Goal: Task Accomplishment & Management: Manage account settings

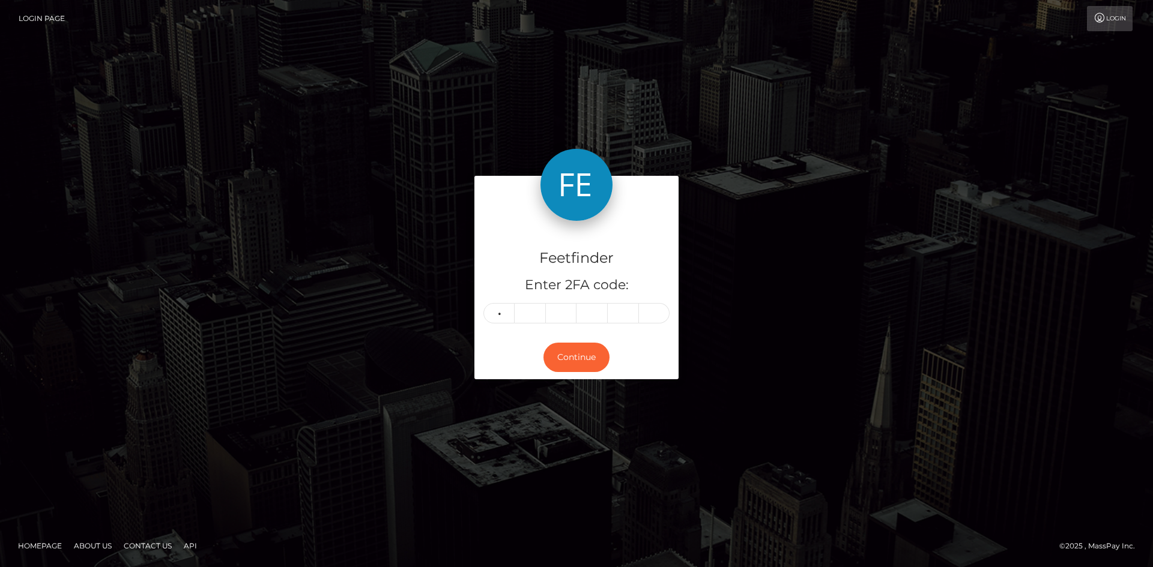
type input "1"
type input "7"
type input "4"
type input "2"
type input "8"
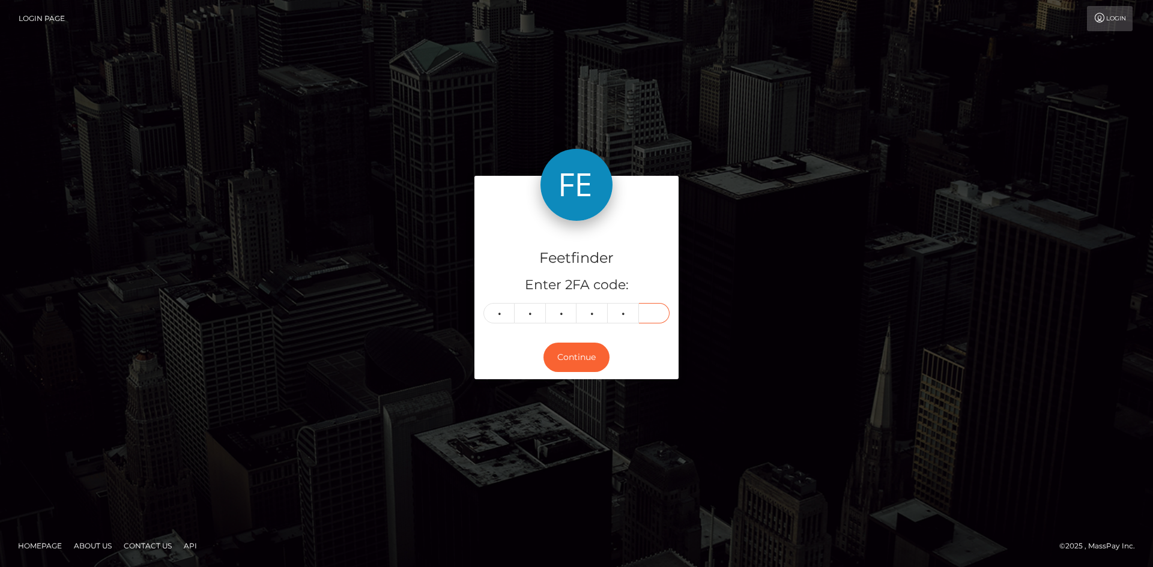
type input "6"
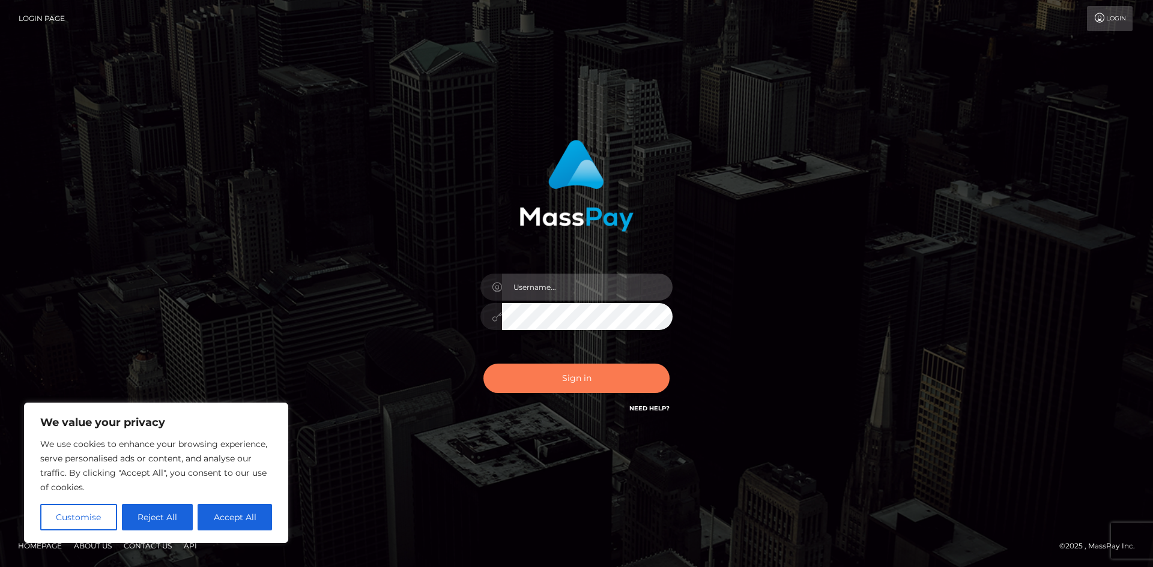
type input "hello.feetfinder"
click at [601, 384] on button "Sign in" at bounding box center [576, 378] width 186 height 29
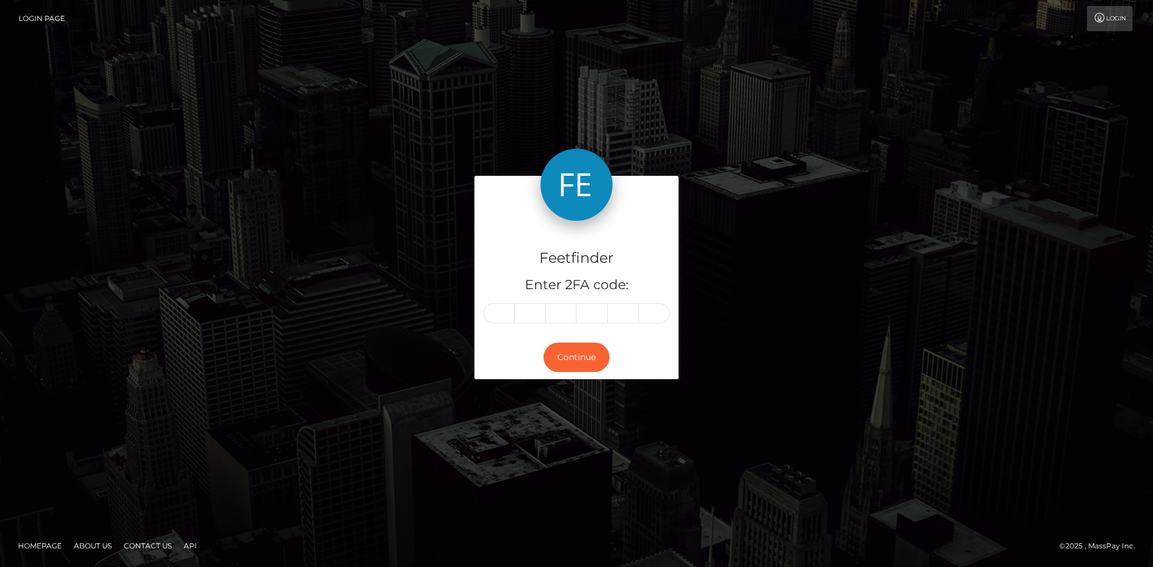
click at [506, 312] on input "text" at bounding box center [498, 313] width 31 height 20
type input "1"
type input "7"
type input "4"
type input "2"
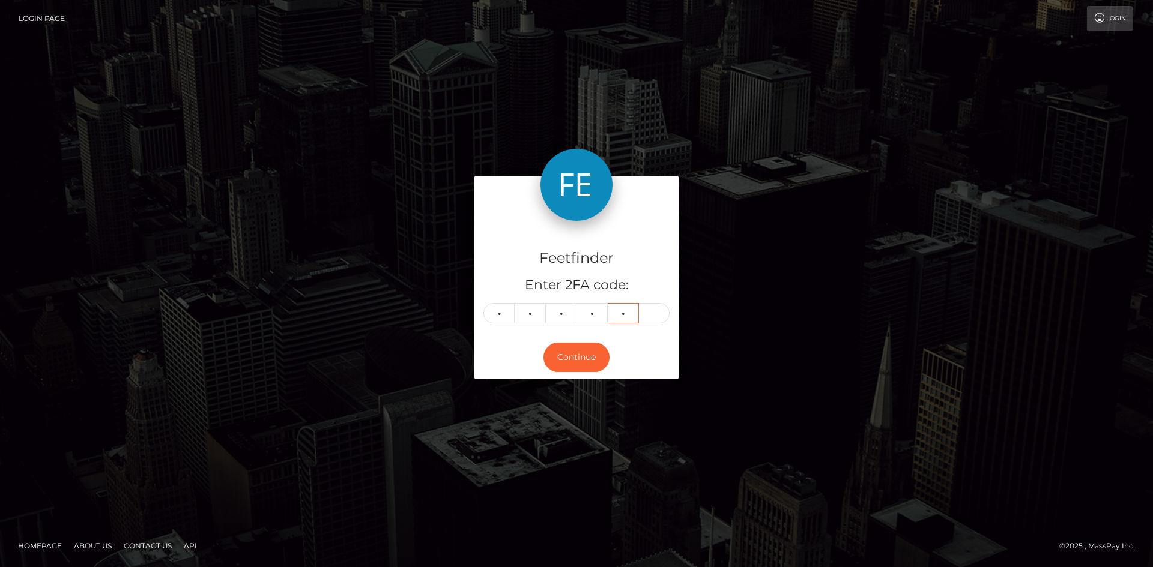
type input "8"
type input "6"
click at [582, 361] on button "Continue" at bounding box center [576, 357] width 66 height 29
click at [581, 359] on button "Continue" at bounding box center [576, 357] width 66 height 29
click at [575, 352] on button "Continue" at bounding box center [576, 357] width 66 height 29
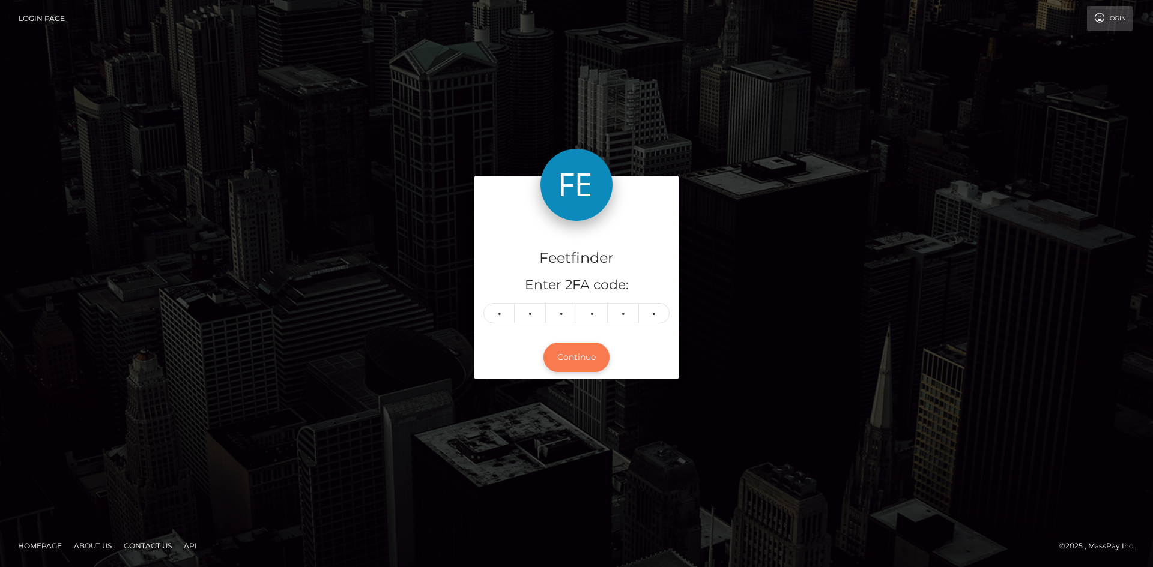
click at [585, 358] on button "Continue" at bounding box center [576, 357] width 66 height 29
click at [583, 357] on button "Continue" at bounding box center [576, 357] width 66 height 29
click at [582, 357] on button "Continue" at bounding box center [576, 357] width 66 height 29
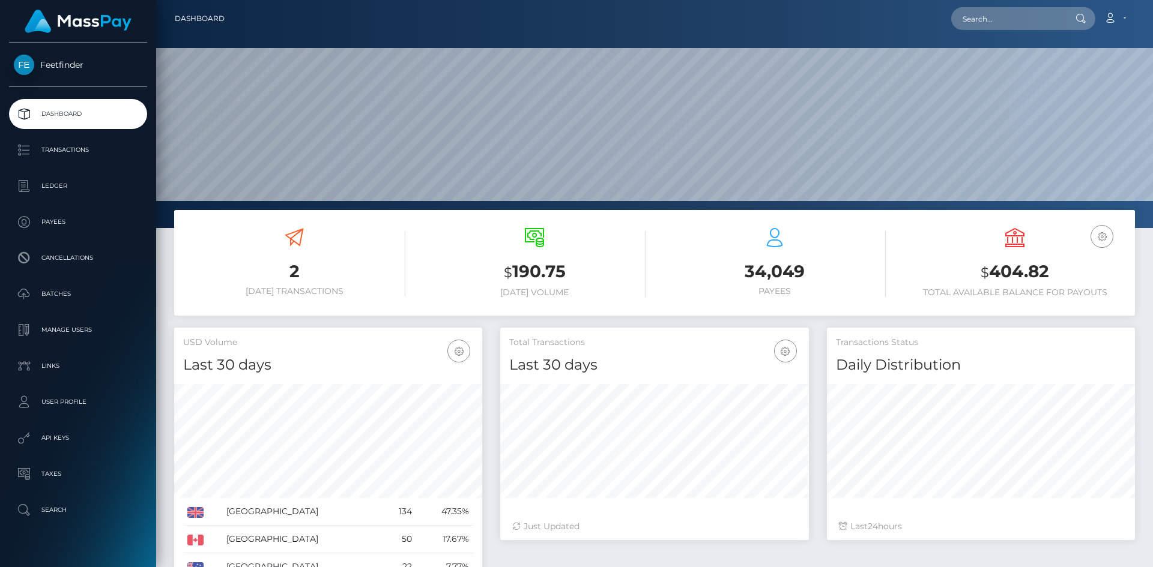
scroll to position [213, 309]
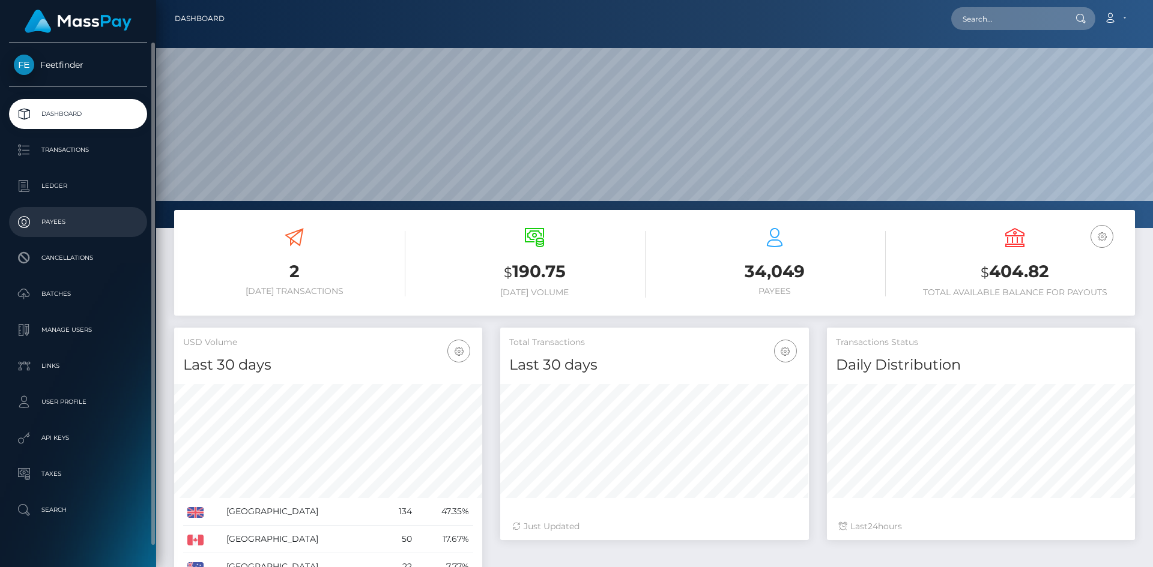
click at [70, 220] on p "Payees" at bounding box center [78, 222] width 128 height 18
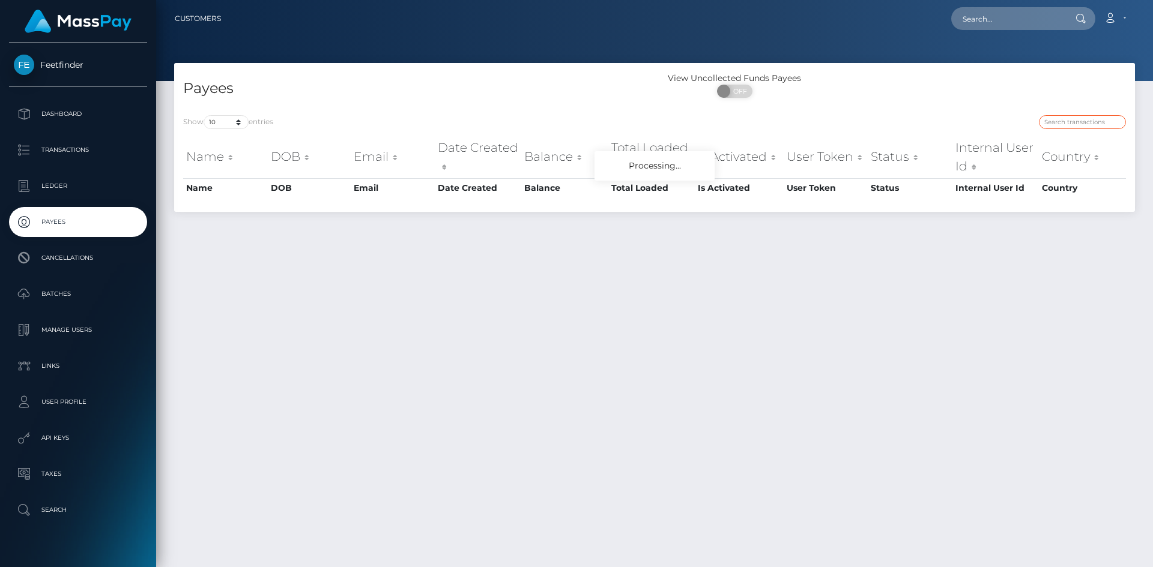
click at [1088, 122] on input "search" at bounding box center [1082, 122] width 87 height 14
paste input "ee250f1a-6fb1-11f0-87f1-0266f44cc279"
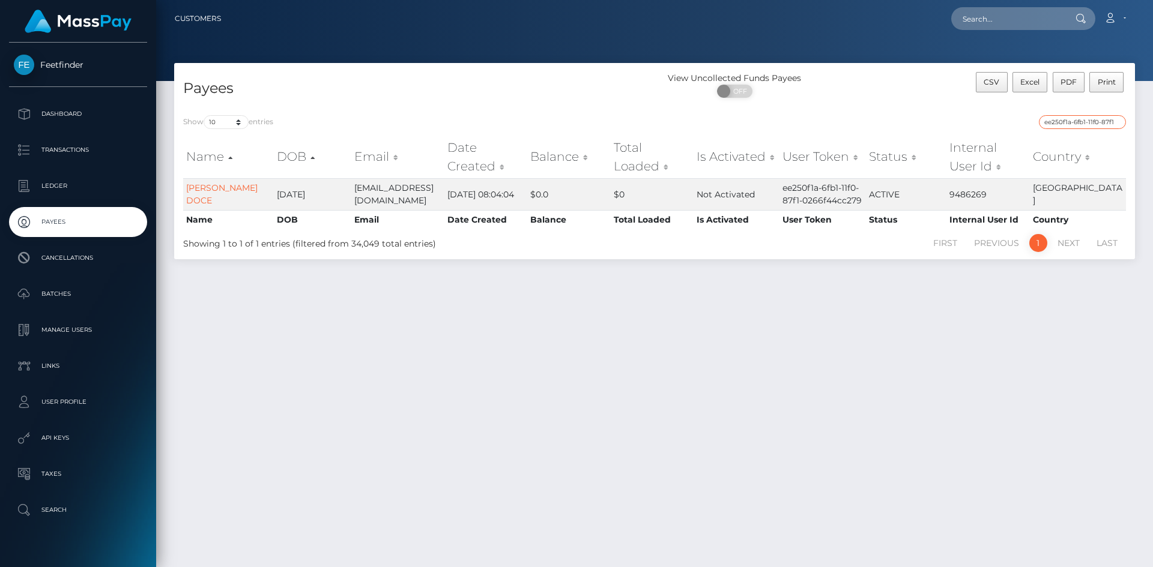
click at [1091, 117] on input "ee250f1a-6fb1-11f0-87f1-0266f44cc279" at bounding box center [1082, 122] width 87 height 14
paste input "c844c728-8423-11f0-8023"
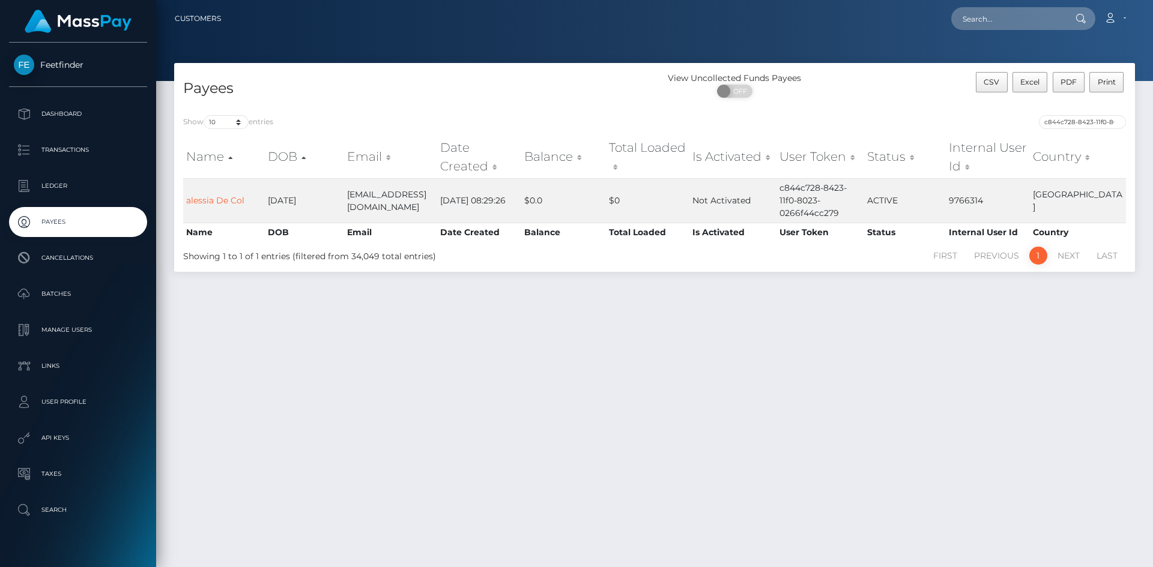
click at [1102, 130] on div "c844c728-8423-11f0-8023-0266f44cc279" at bounding box center [894, 123] width 462 height 17
click at [1100, 117] on input "c844c728-8423-11f0-8023-0266f44cc279" at bounding box center [1082, 122] width 87 height 14
paste input "58ffd2d3-847a"
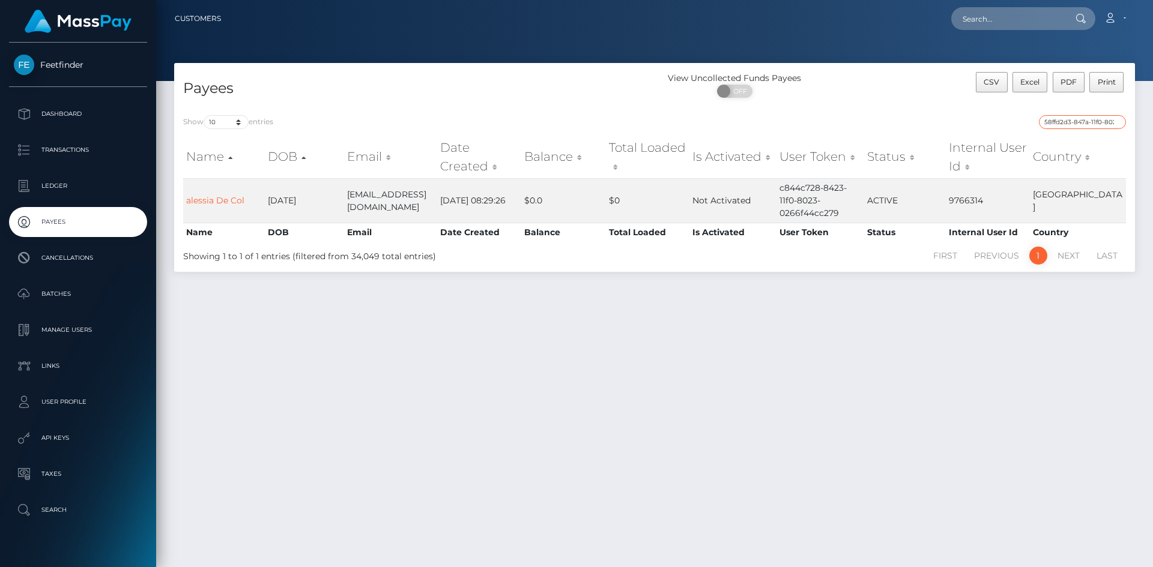
scroll to position [0, 51]
type input "58ffd2d3-847a-11f0-8023-0266f44cc279"
